Goal: Check status: Check status

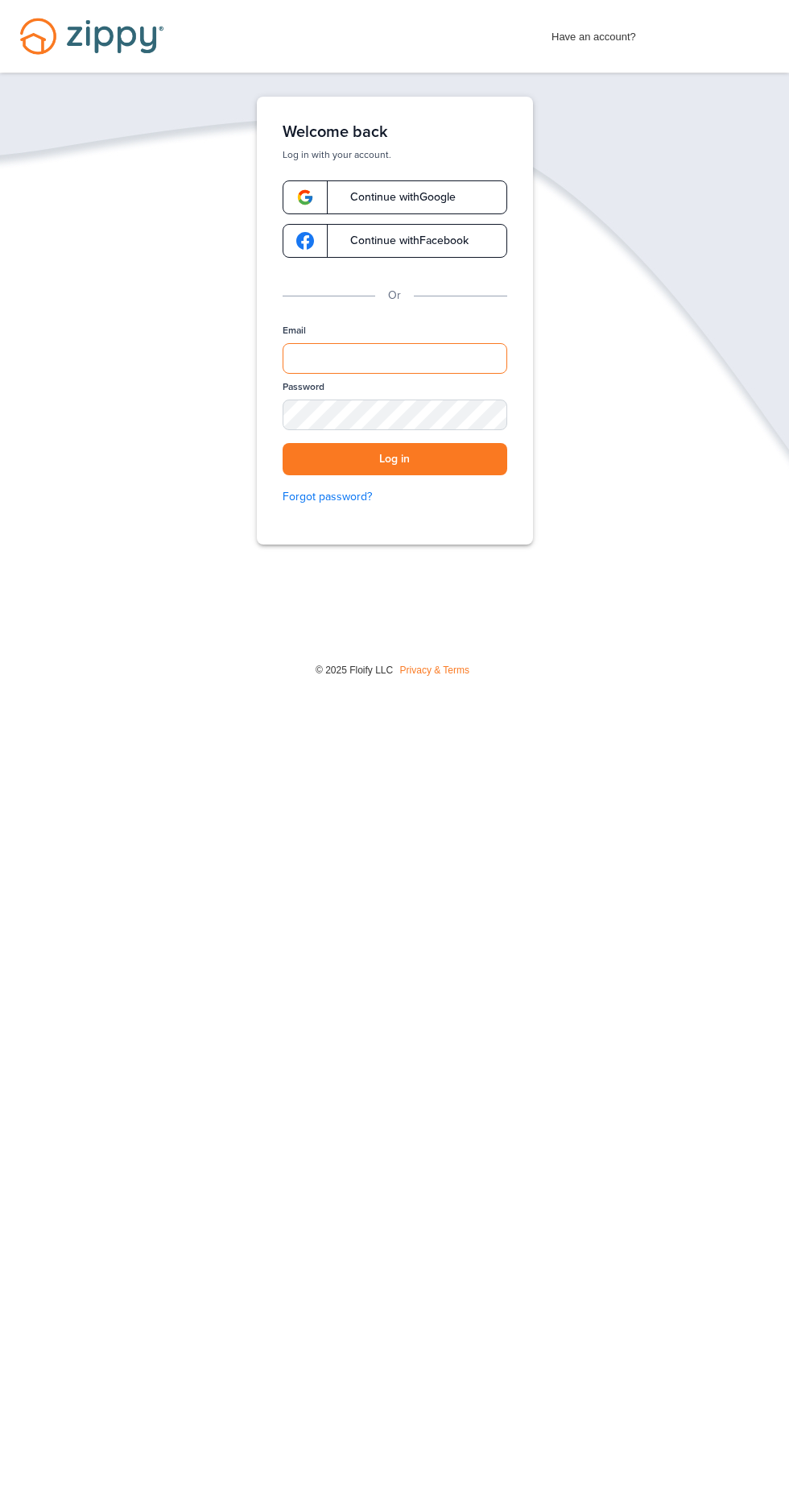
click at [394, 350] on input "Email" at bounding box center [394, 358] width 224 height 30
type input "**********"
click at [282, 443] on button "Log in" at bounding box center [394, 459] width 224 height 33
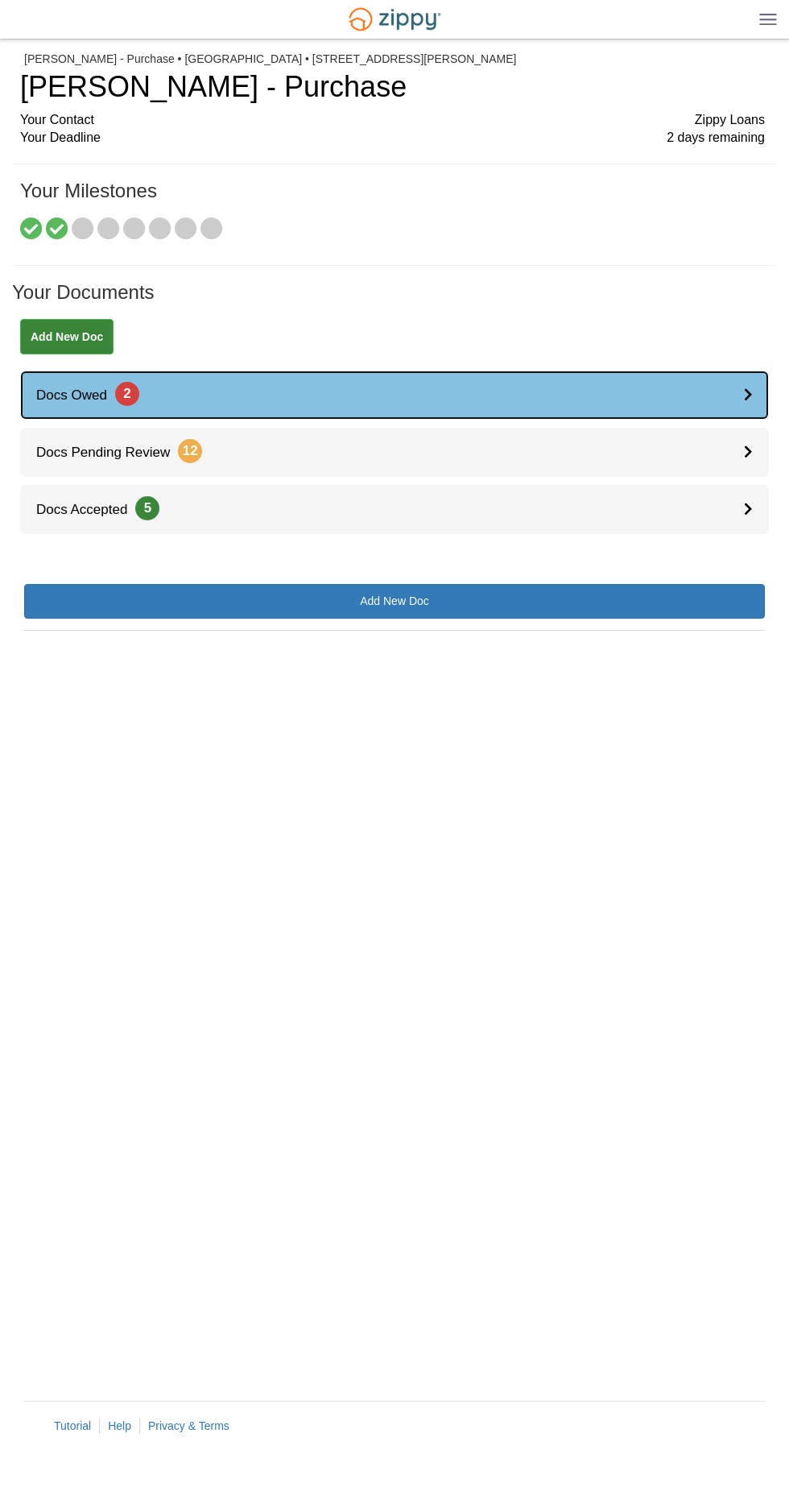
click at [710, 383] on link "Docs Owed 2" at bounding box center [394, 395] width 748 height 49
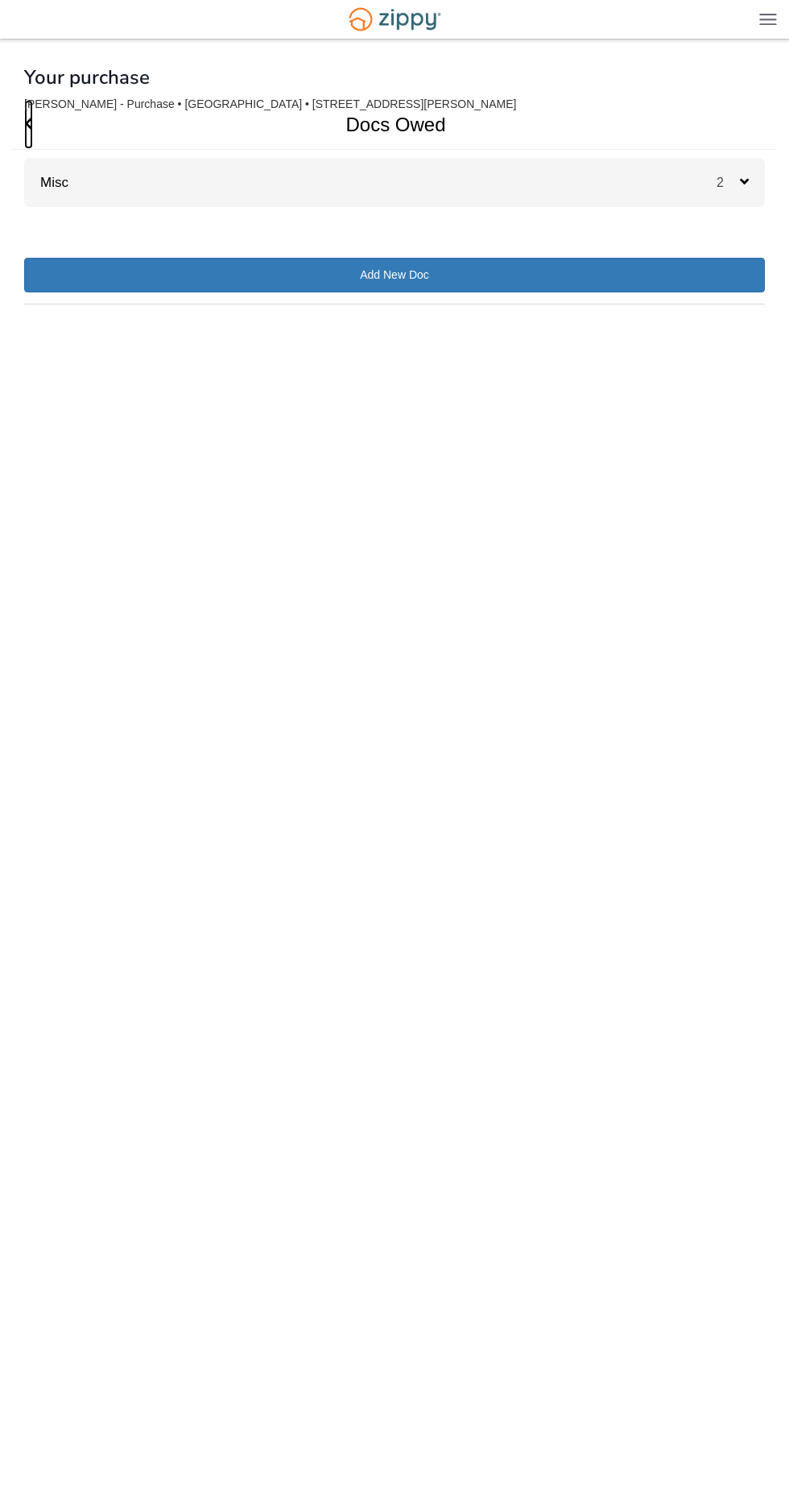
click at [29, 137] on span "Go Back" at bounding box center [29, 124] width 9 height 49
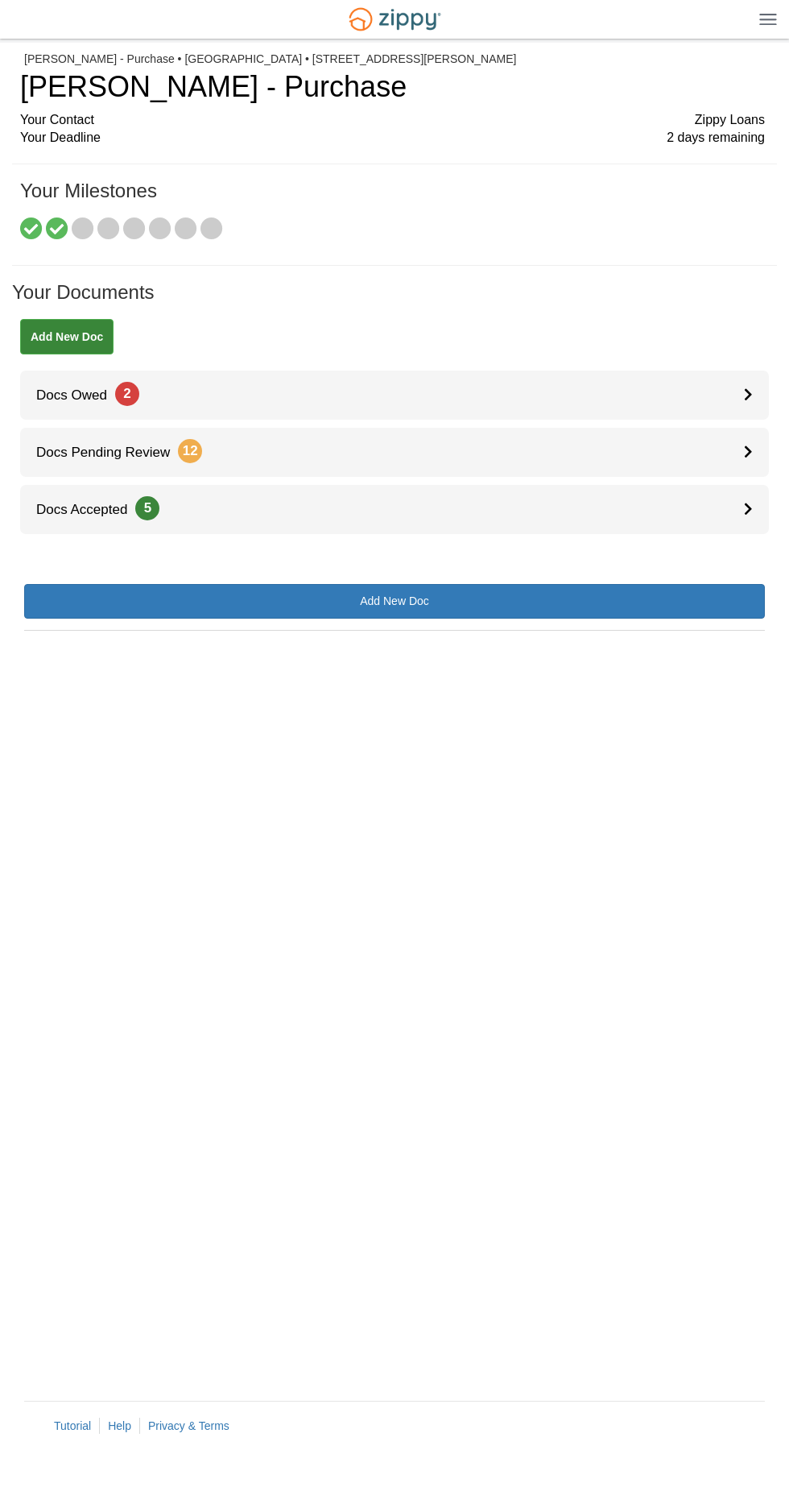
click at [760, 19] on img at bounding box center [767, 19] width 17 height 12
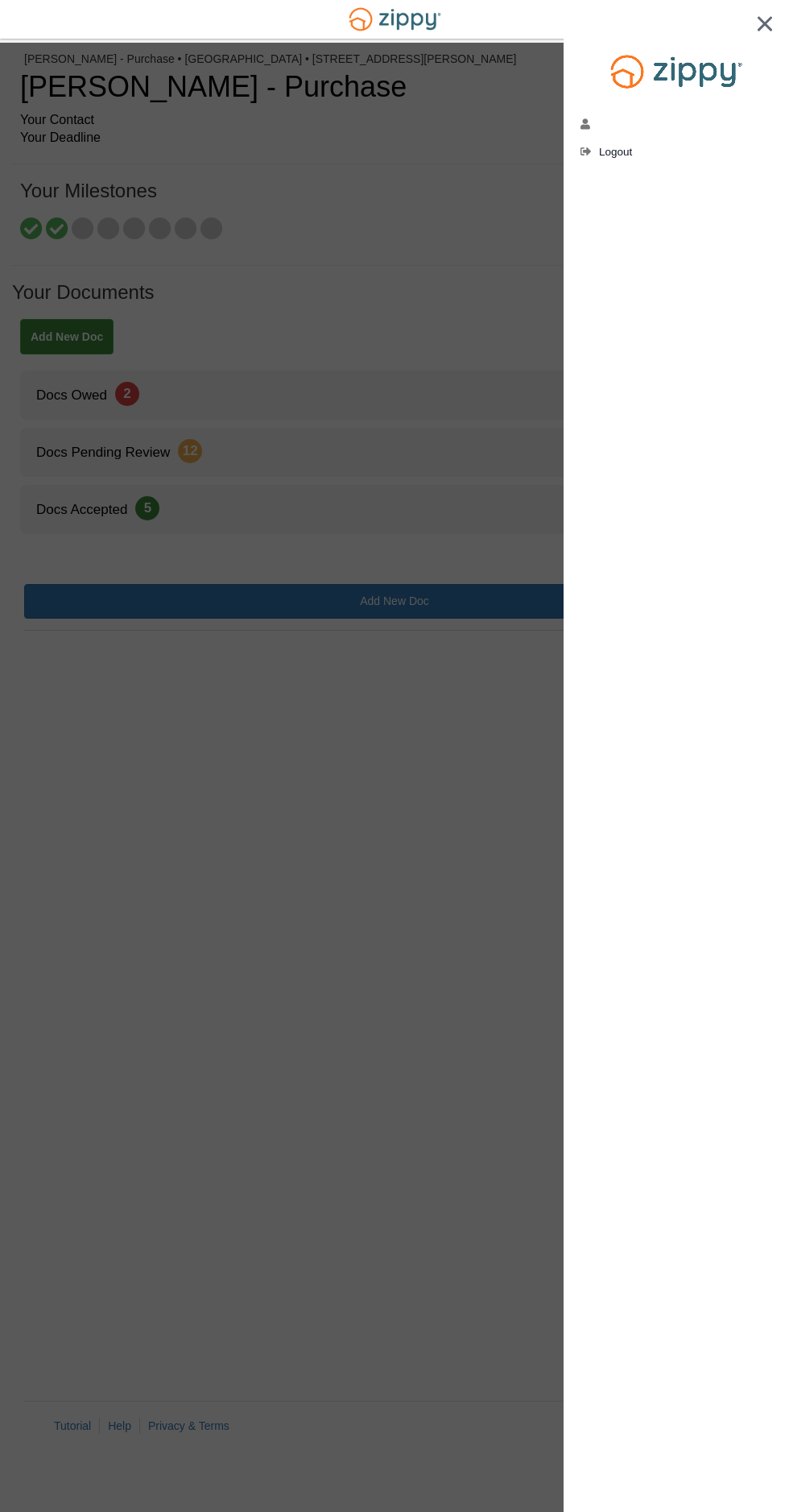
click at [344, 399] on div at bounding box center [394, 756] width 789 height 1512
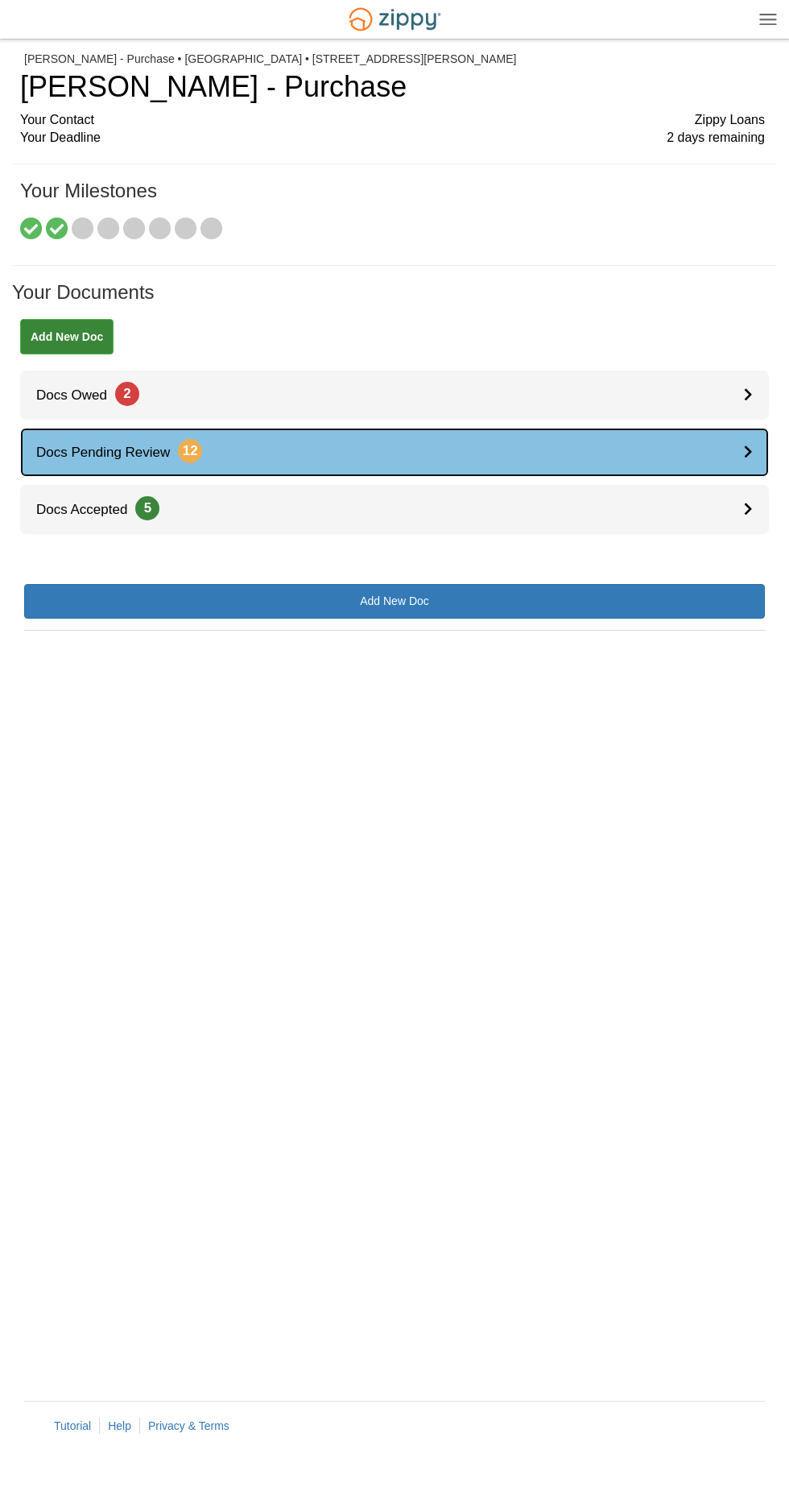
click at [735, 451] on link "Docs Pending Review 12" at bounding box center [394, 452] width 748 height 49
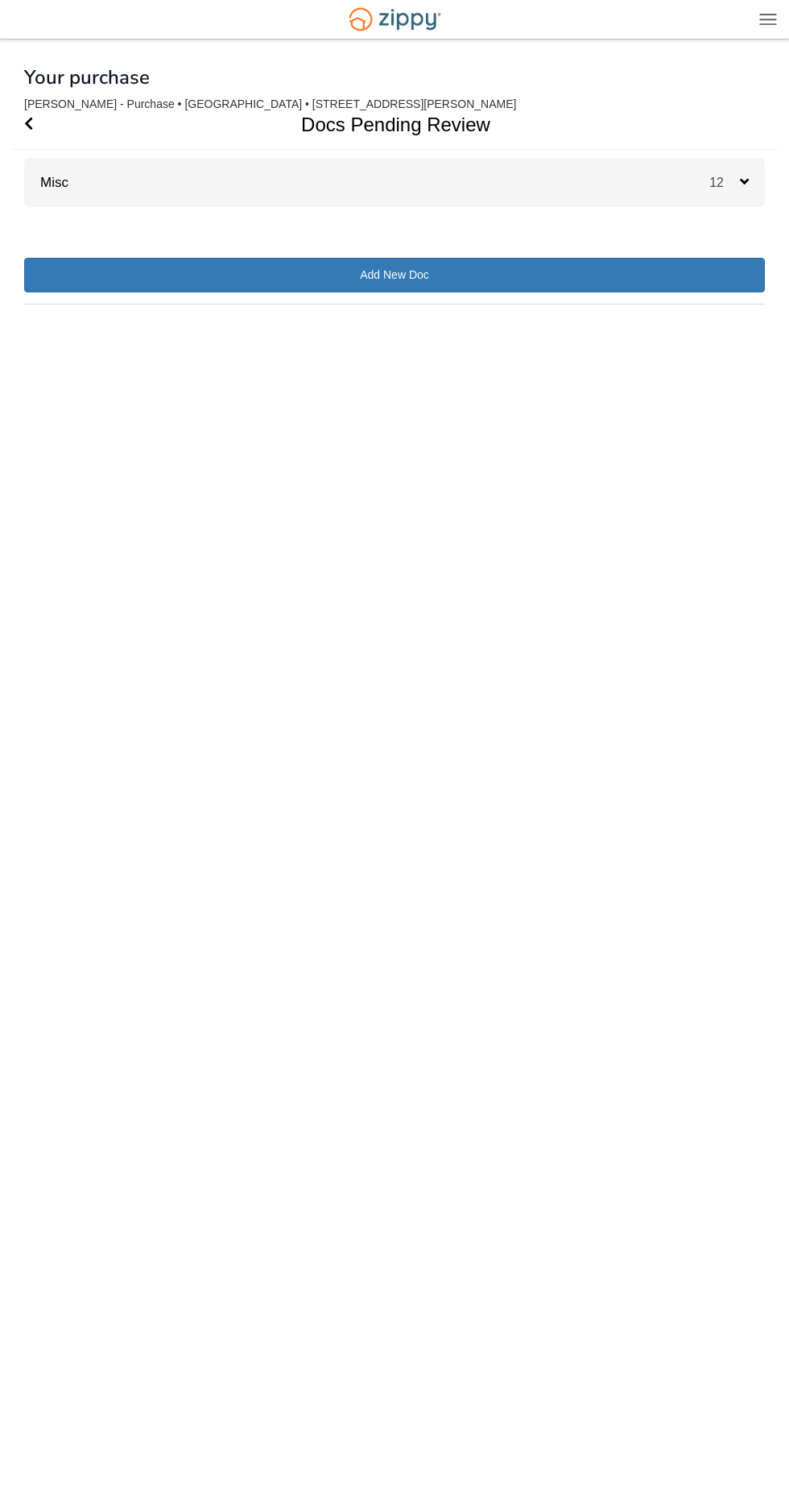
click at [705, 198] on div "Misc 12" at bounding box center [394, 182] width 740 height 49
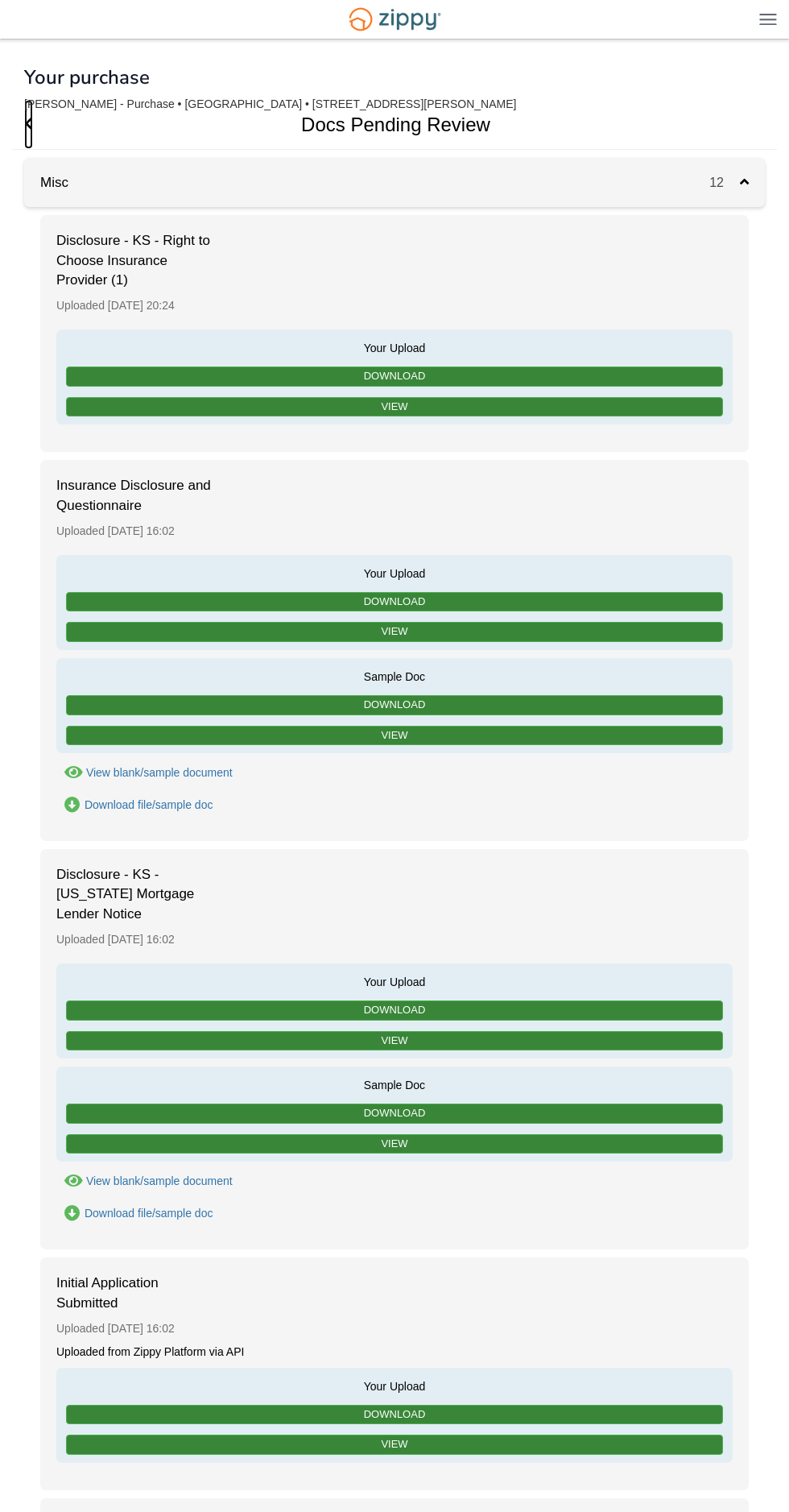
click at [29, 123] on icon "Go Back" at bounding box center [29, 123] width 9 height 15
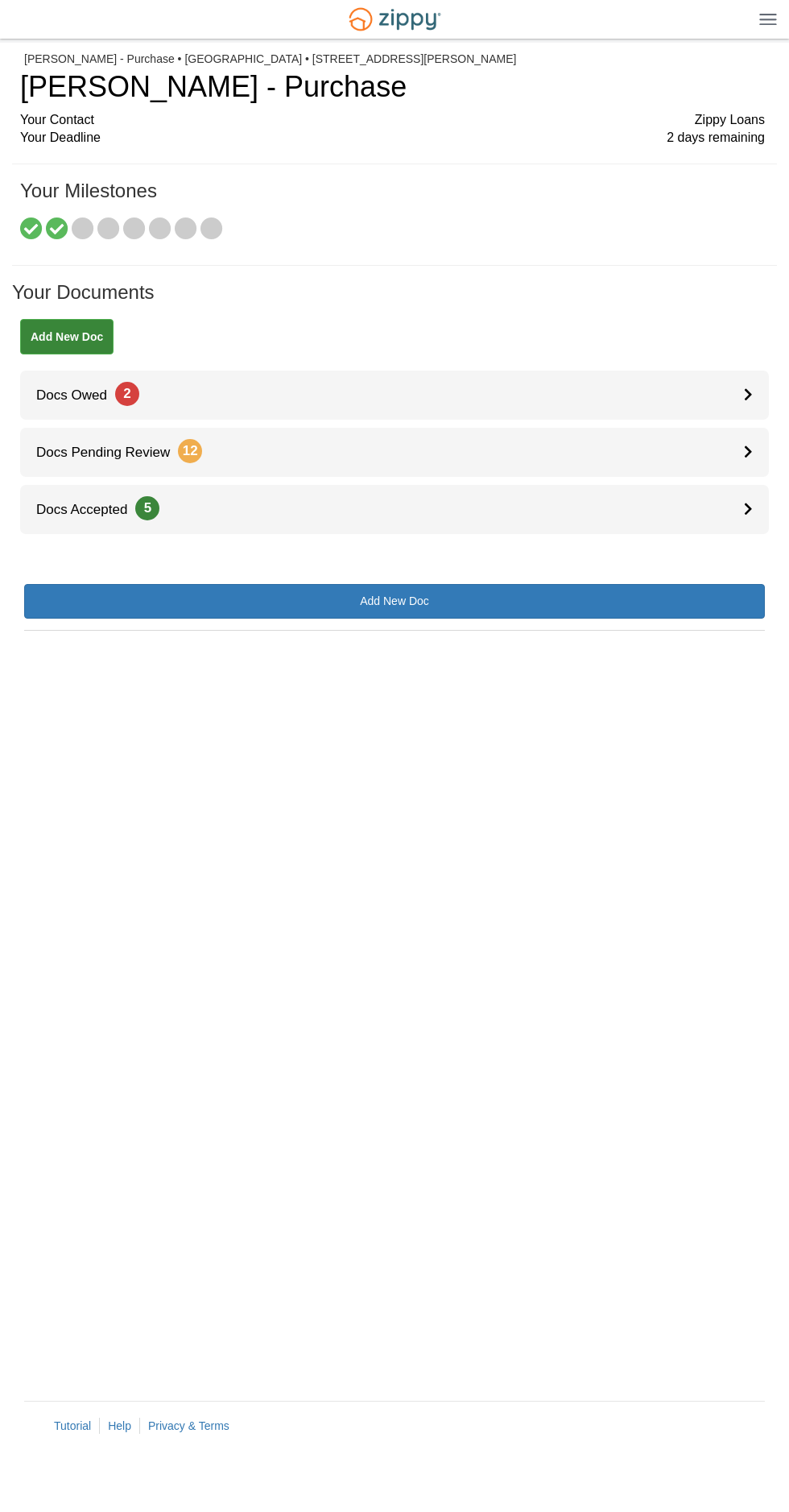
click at [212, 94] on h1 "Mason - Purchase" at bounding box center [392, 87] width 745 height 32
click at [55, 131] on div "Your Deadline 2 days remaining" at bounding box center [392, 138] width 745 height 18
click at [766, 19] on img at bounding box center [767, 19] width 17 height 12
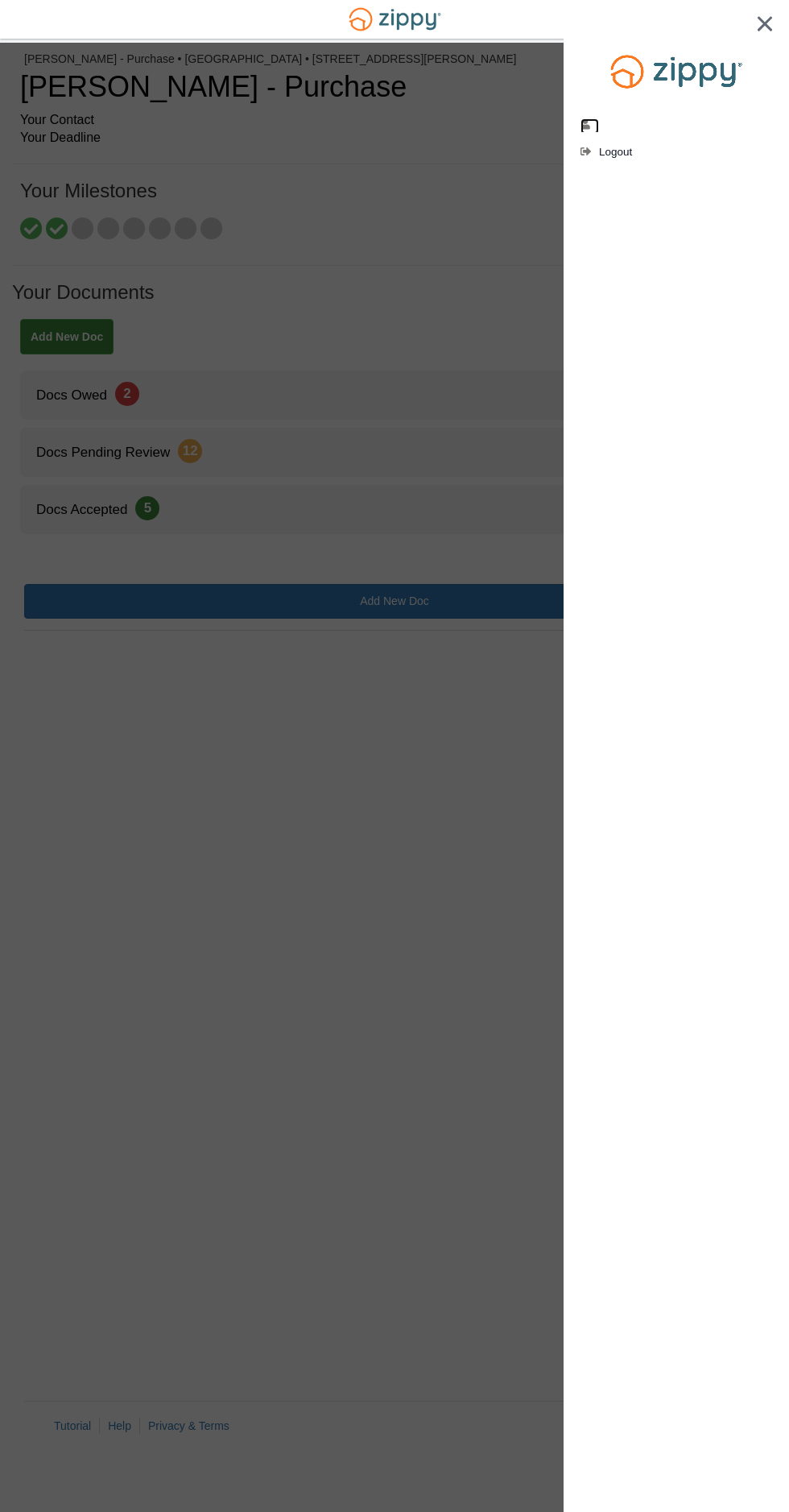
click at [589, 126] on icon "edit profile" at bounding box center [586, 125] width 12 height 11
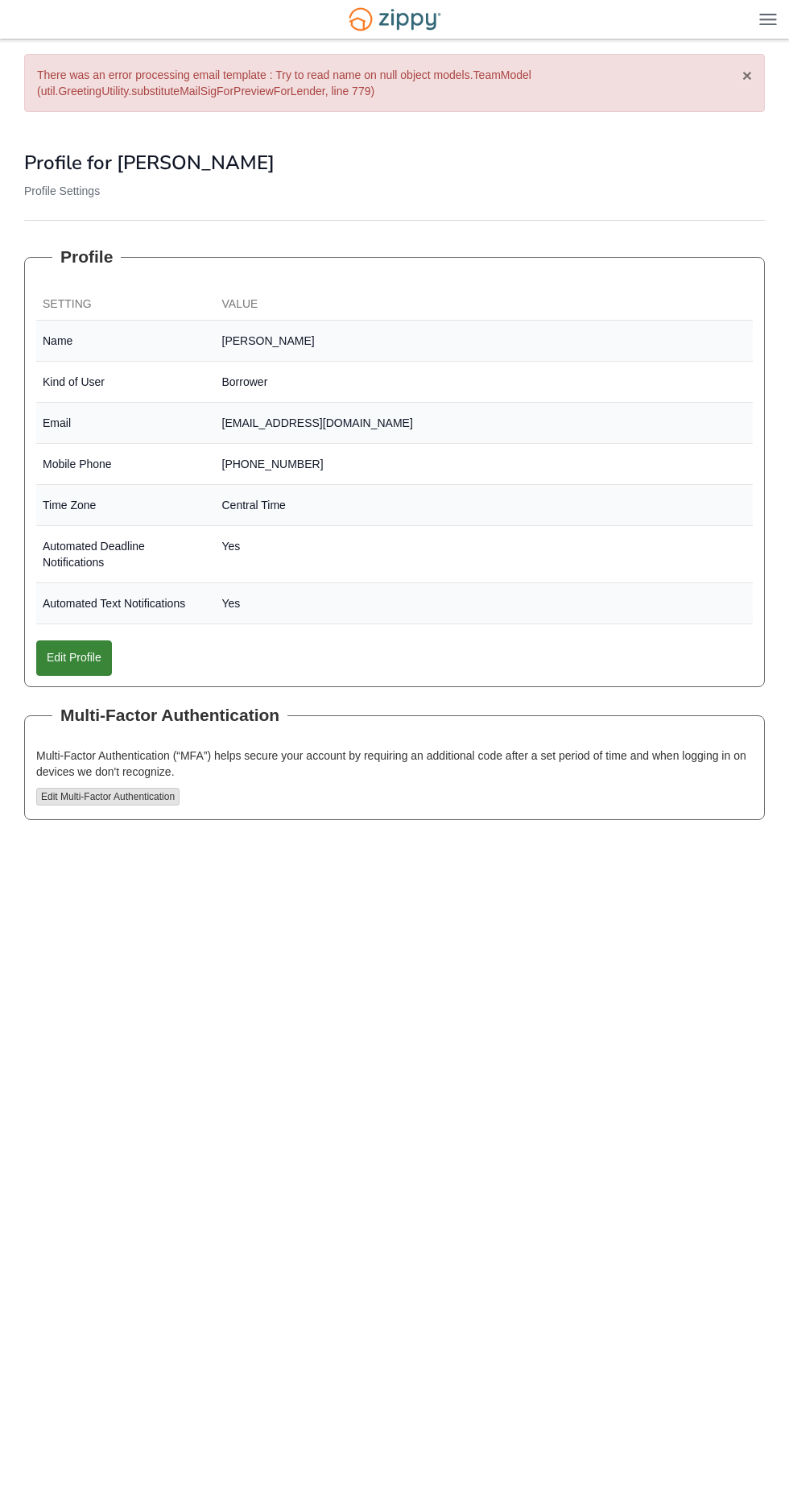
click at [747, 75] on button "×" at bounding box center [747, 75] width 10 height 17
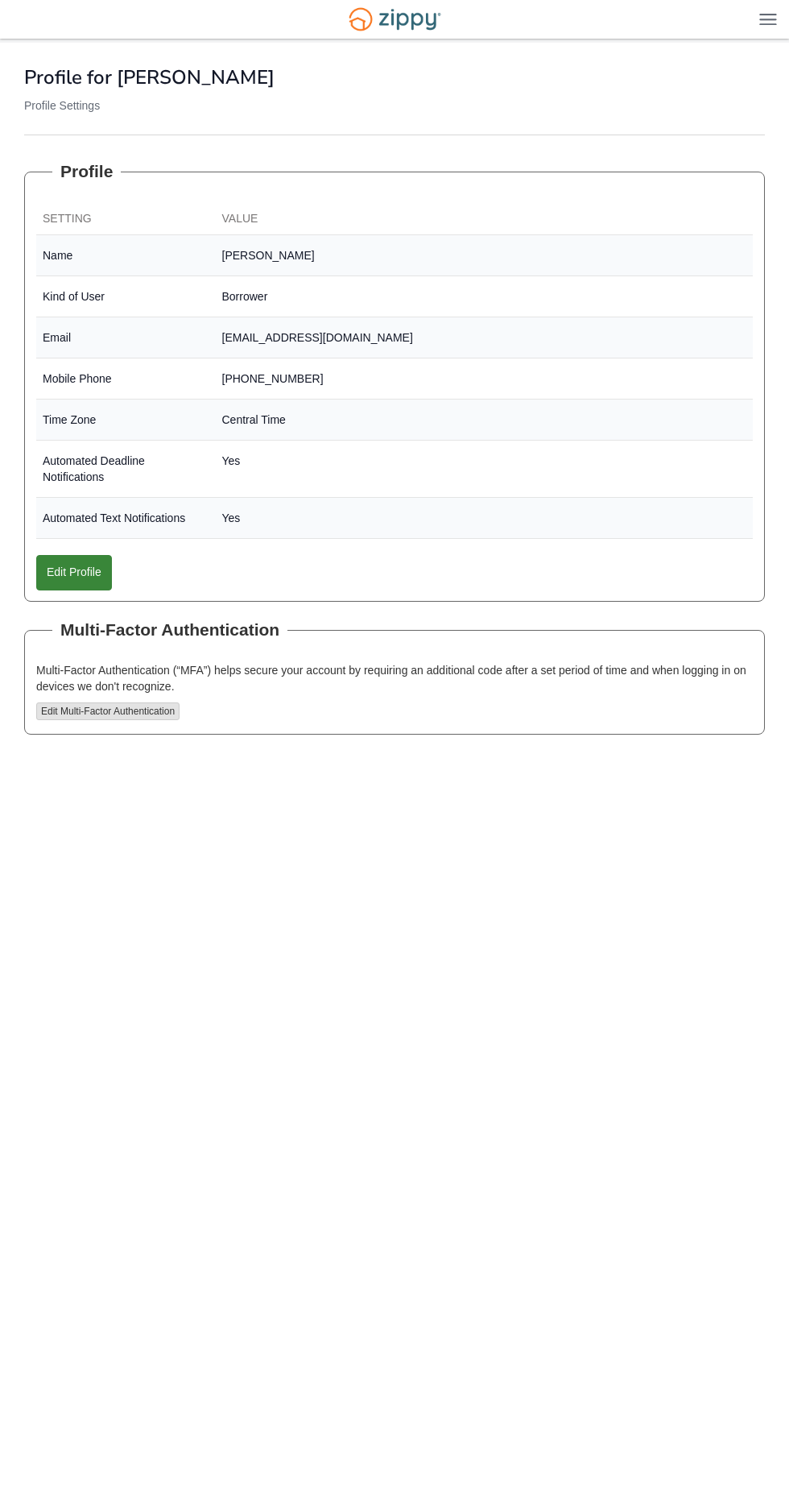
click at [768, 19] on img at bounding box center [767, 19] width 17 height 12
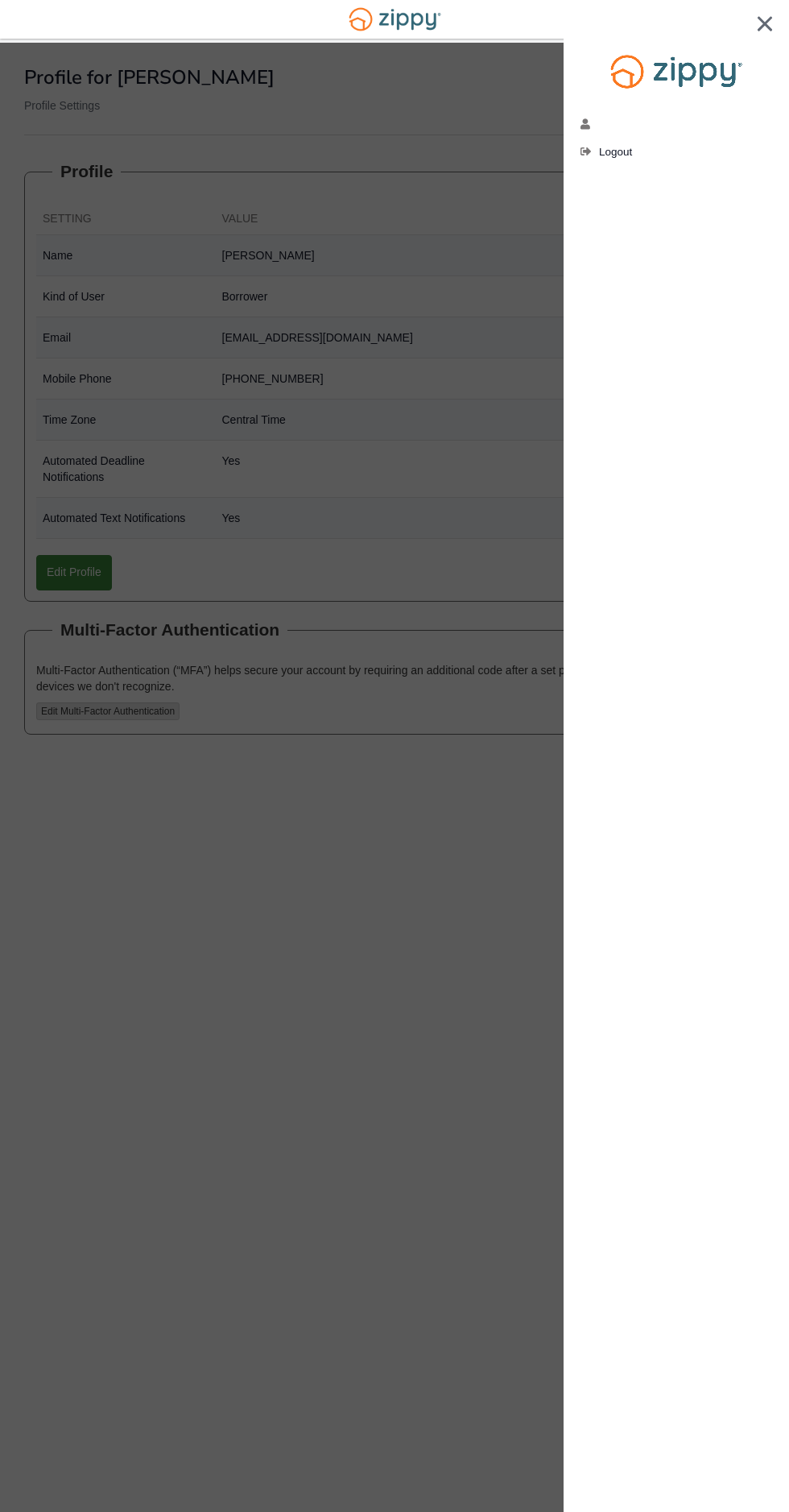
click at [766, 16] on div at bounding box center [676, 42] width 225 height 85
click at [240, 204] on div at bounding box center [394, 756] width 789 height 1512
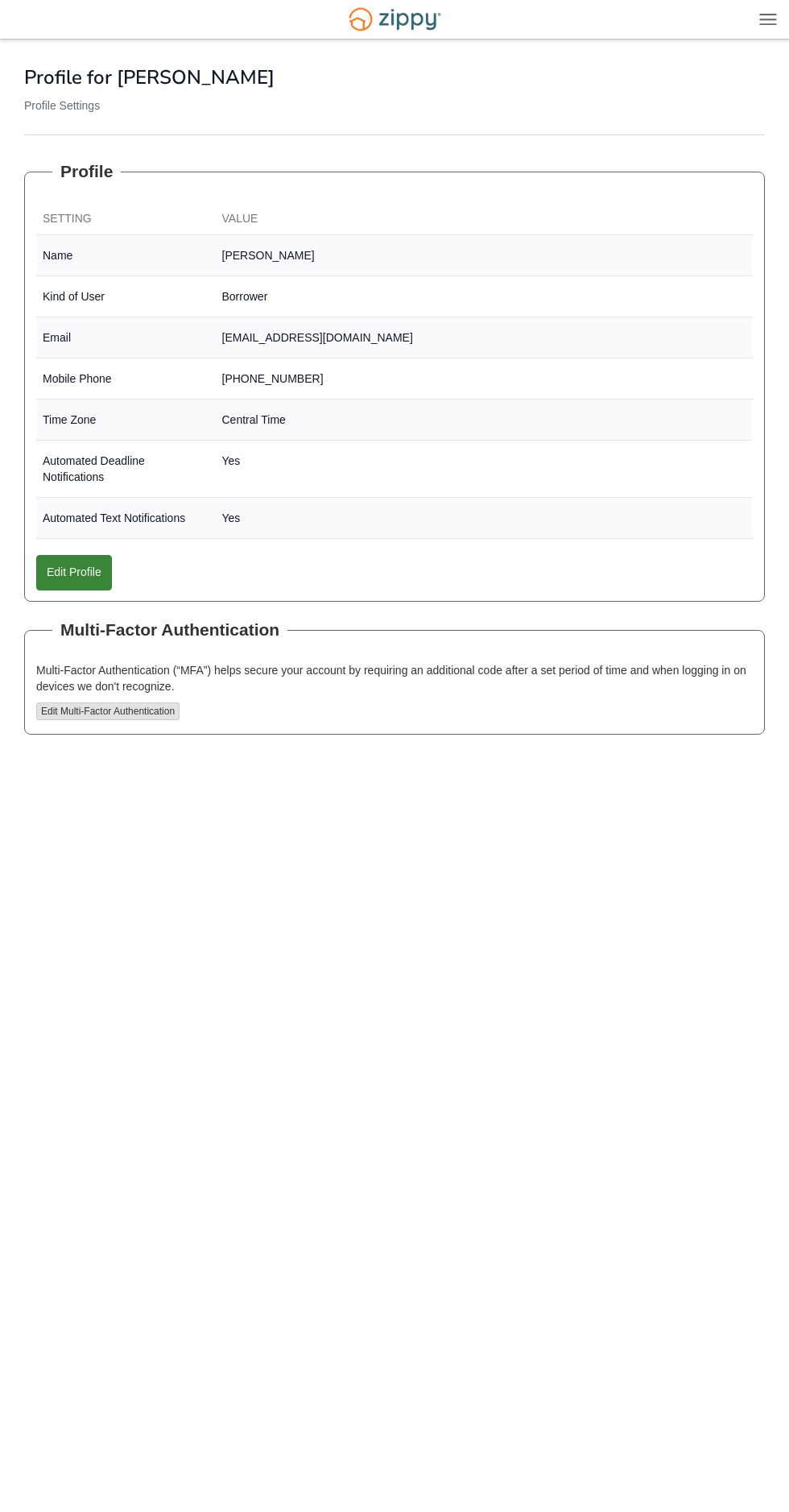
click at [760, 18] on img at bounding box center [767, 19] width 17 height 12
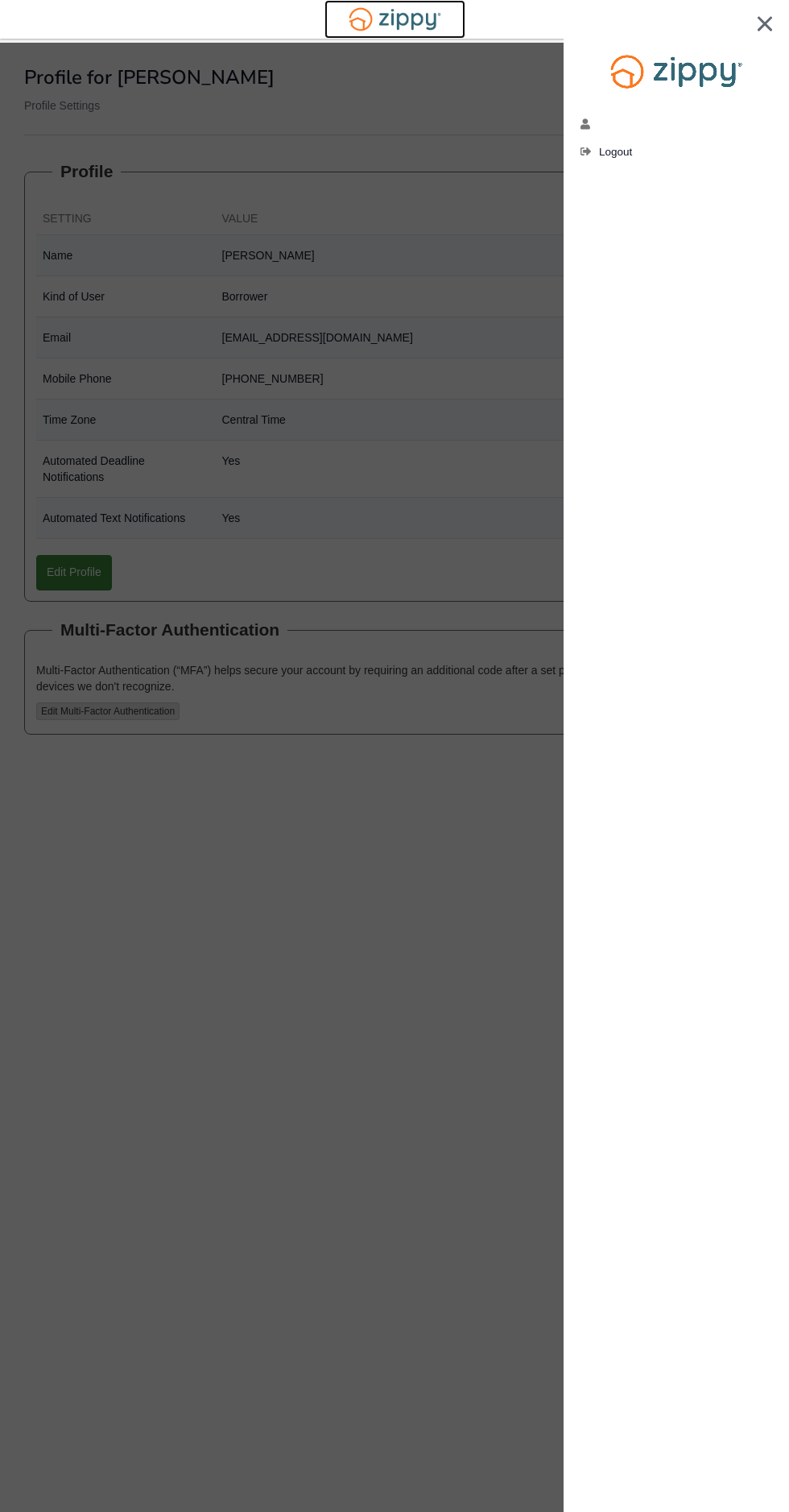
click at [397, 9] on img at bounding box center [394, 19] width 112 height 38
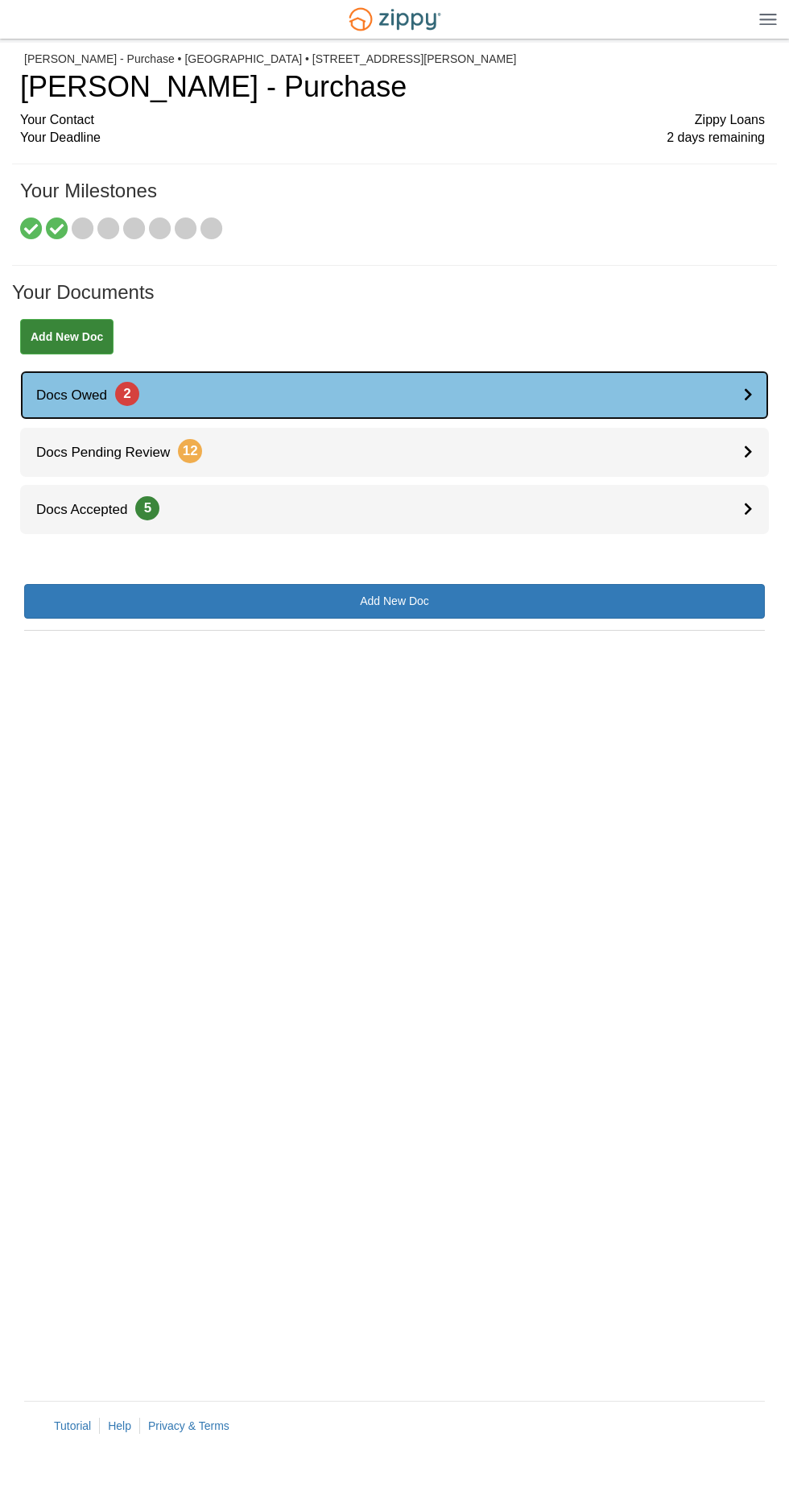
click at [371, 394] on link "Docs Owed 2" at bounding box center [394, 395] width 748 height 49
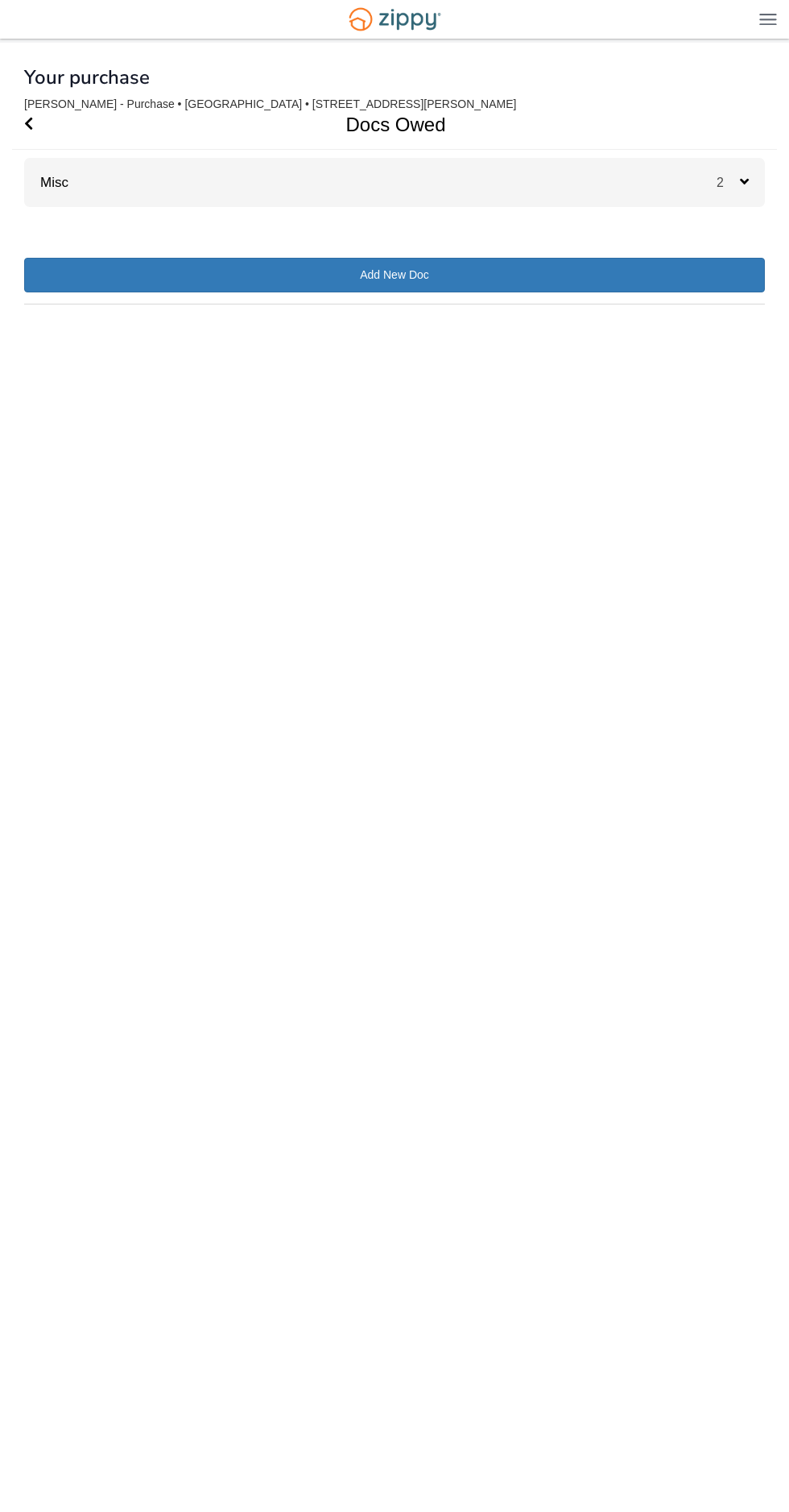
click at [689, 183] on div "Misc 2" at bounding box center [394, 182] width 740 height 49
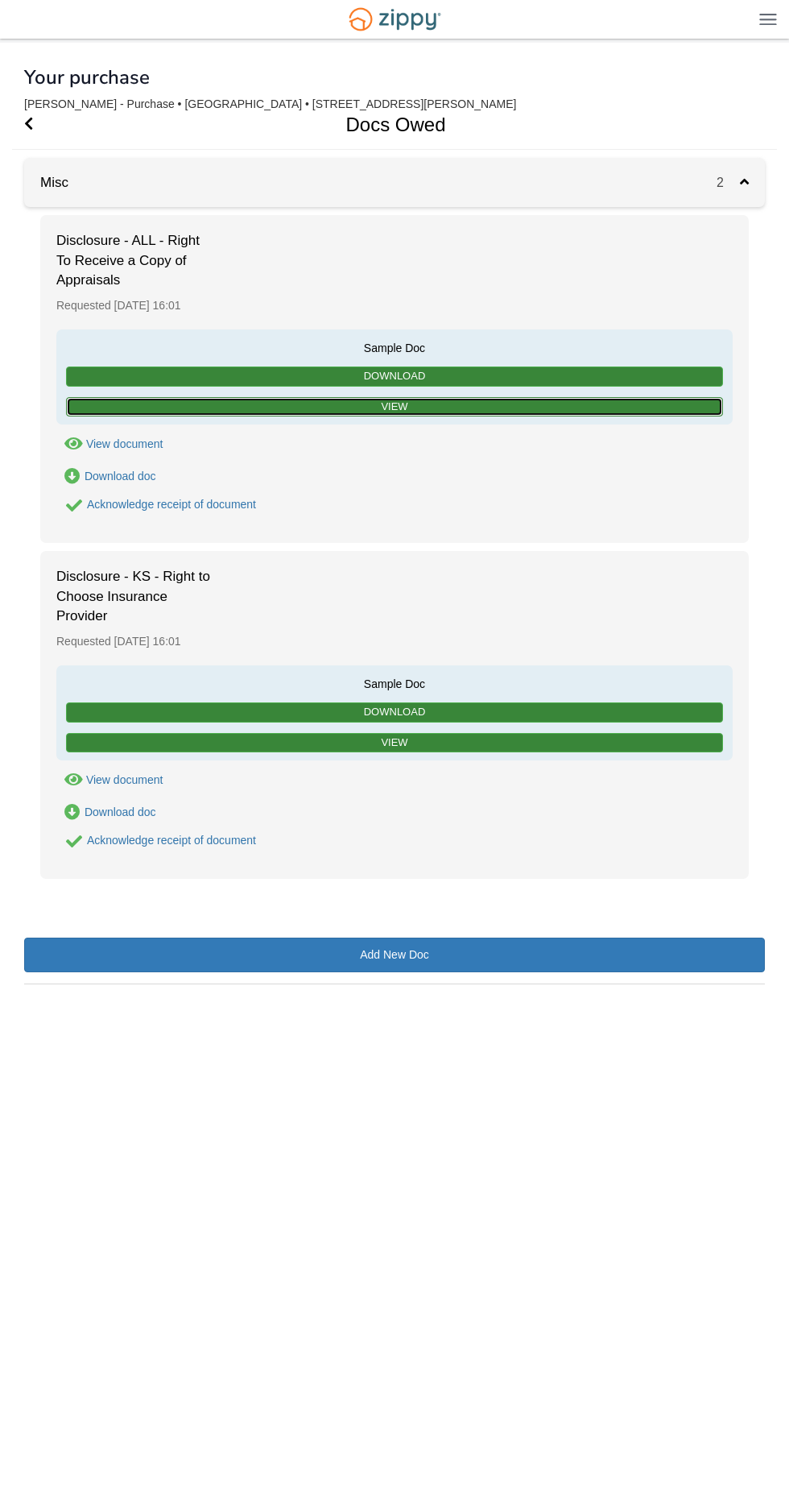
click at [477, 414] on link "View" at bounding box center [394, 406] width 656 height 20
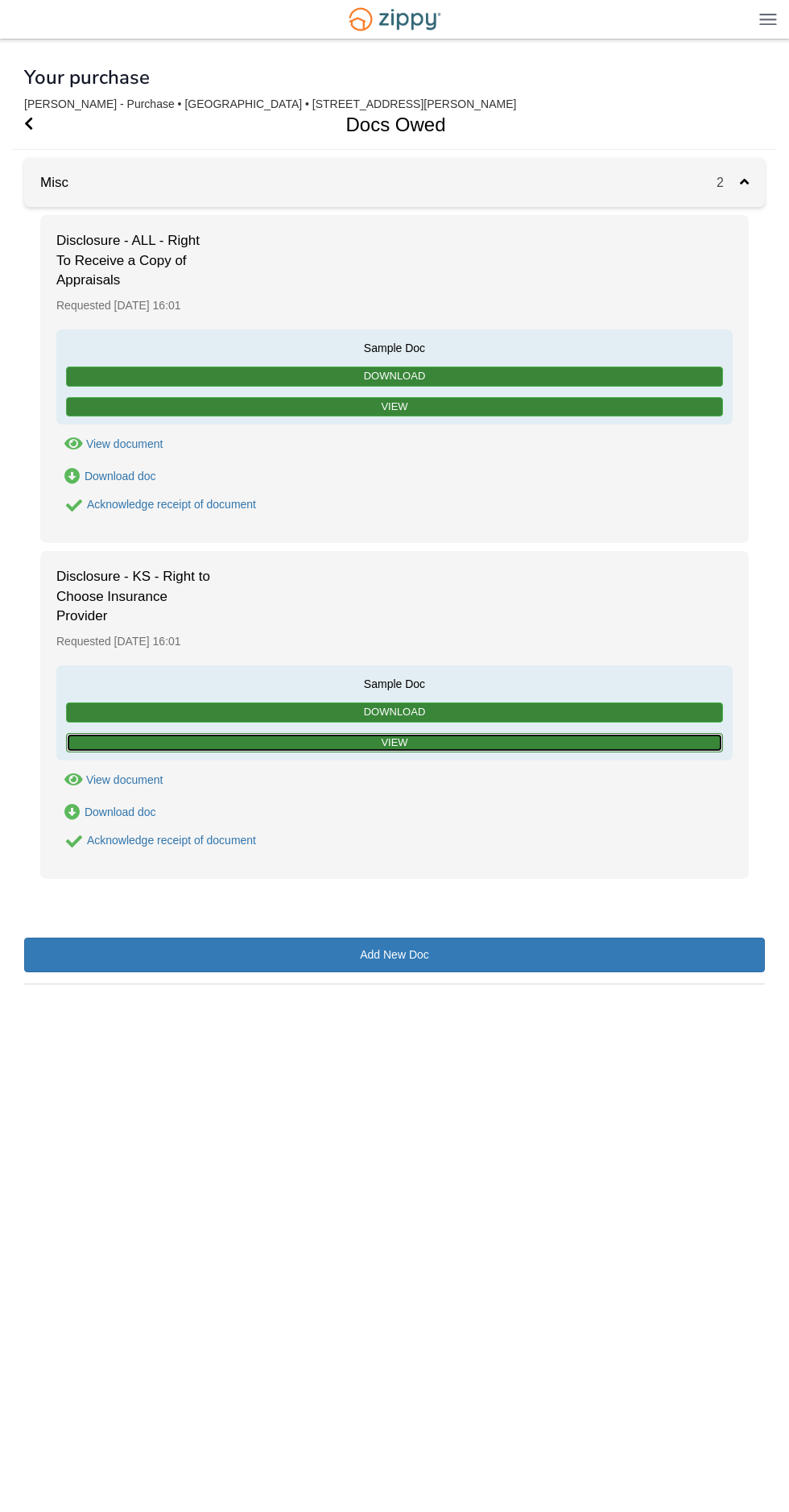
click at [352, 743] on link "View" at bounding box center [394, 743] width 656 height 20
